Goal: Task Accomplishment & Management: Use online tool/utility

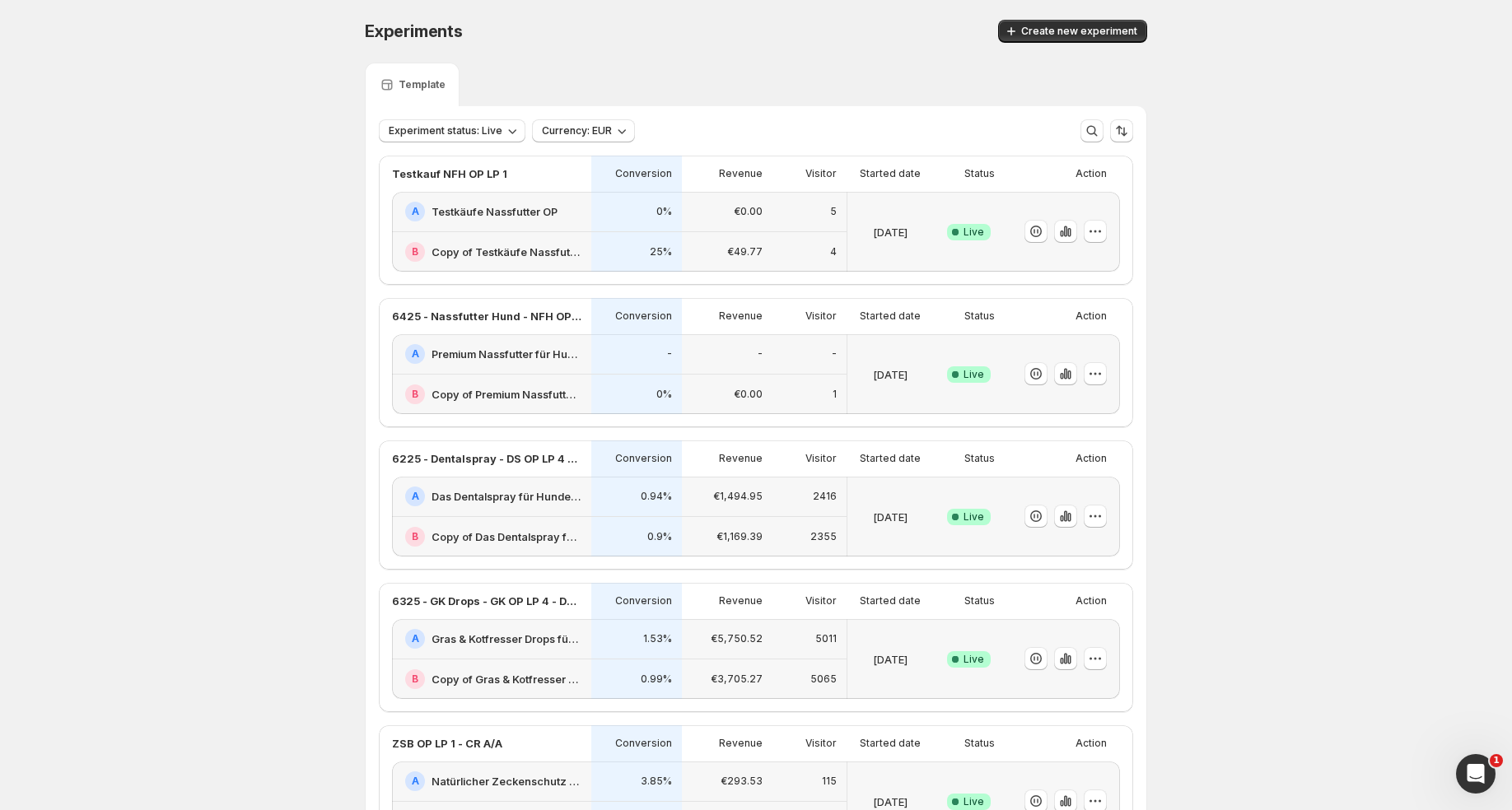
click at [689, 356] on div "-" at bounding box center [727, 355] width 90 height 41
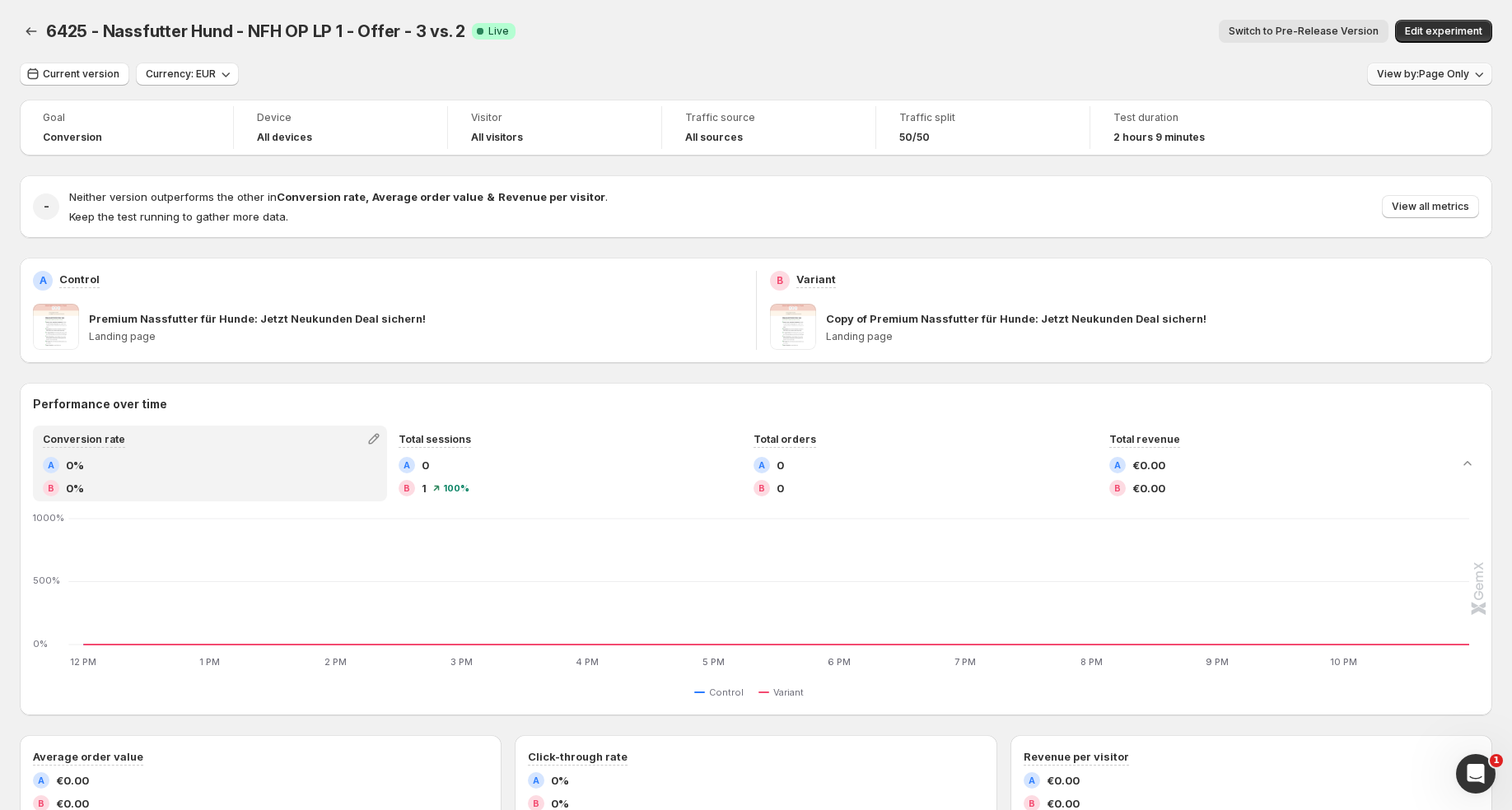
click at [1452, 77] on span "View by: Page Only" at bounding box center [1423, 75] width 92 height 14
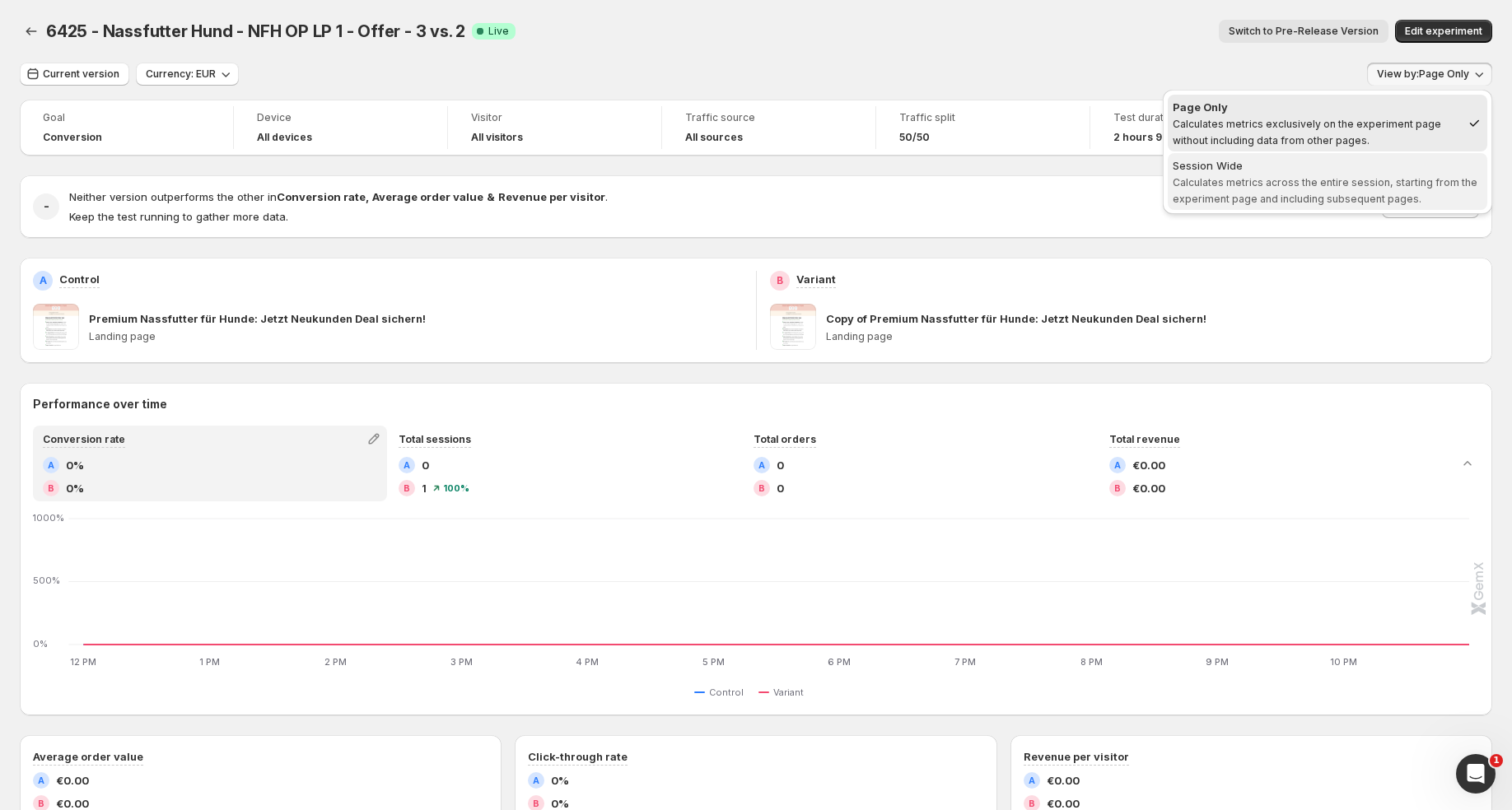
click at [1376, 180] on span "Calculates metrics across the entire session, starting from the experiment page…" at bounding box center [1326, 191] width 305 height 29
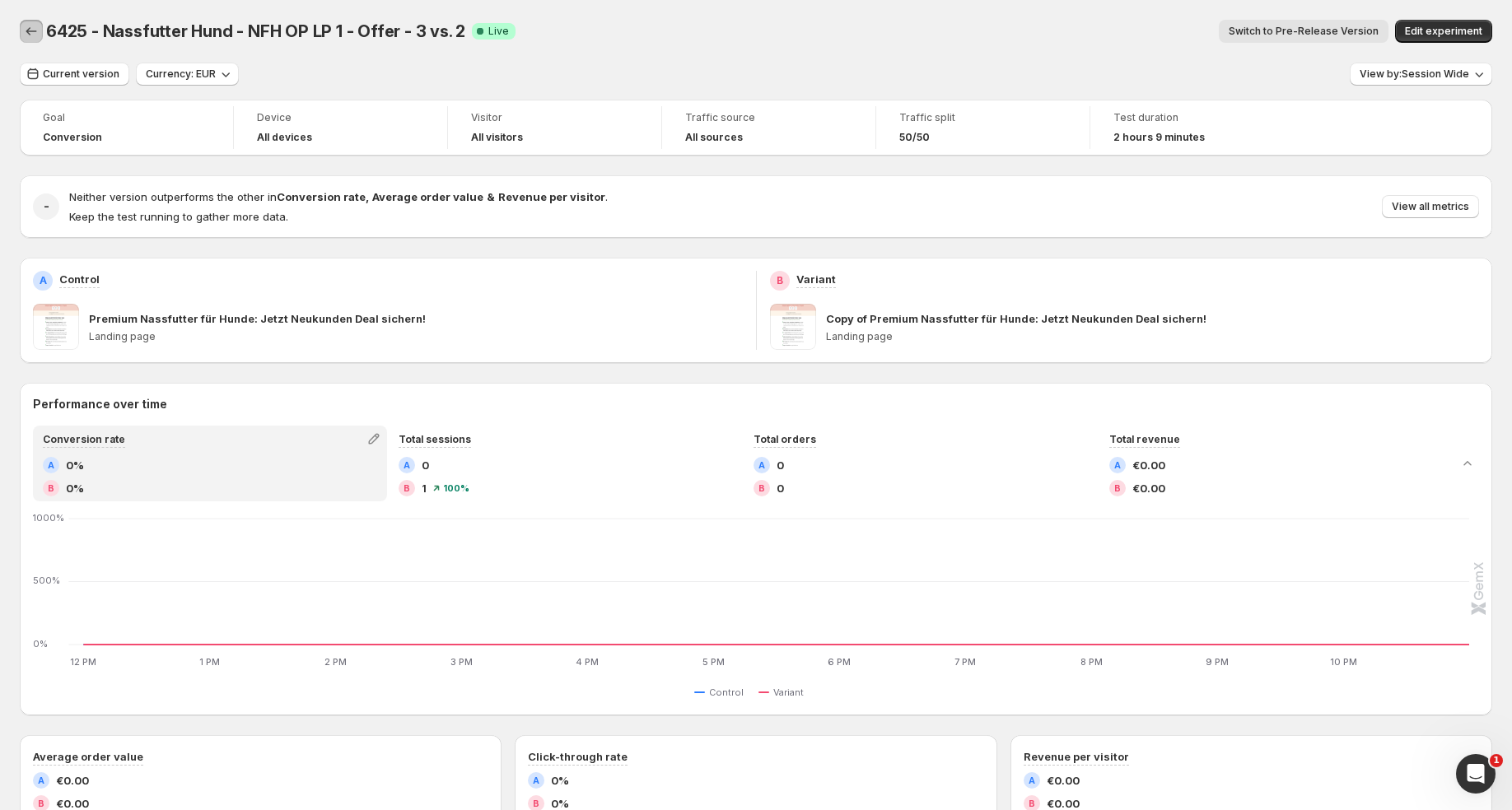
click at [24, 29] on icon "Back" at bounding box center [31, 31] width 16 height 16
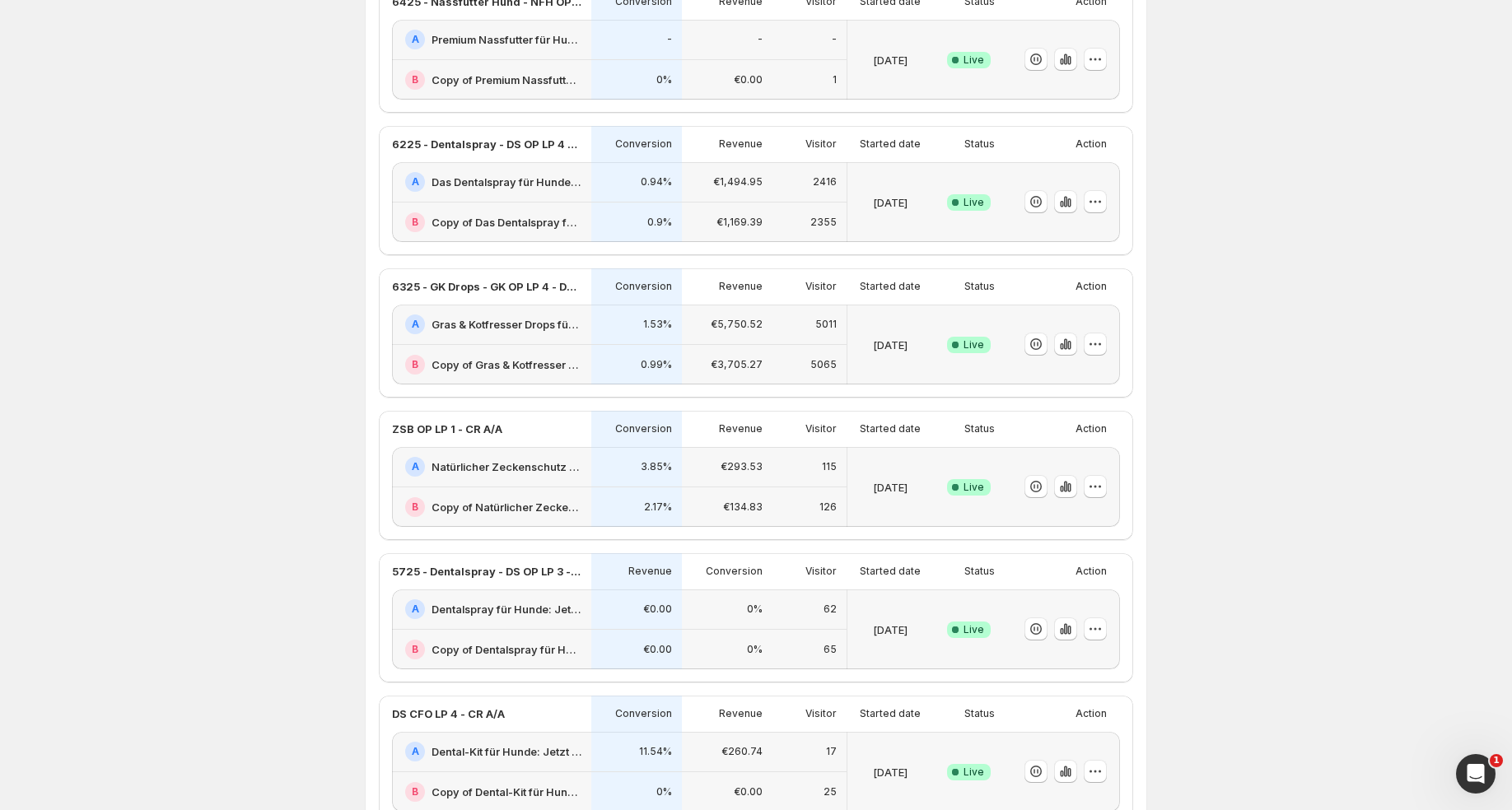
scroll to position [316, 0]
